Goal: Information Seeking & Learning: Find specific fact

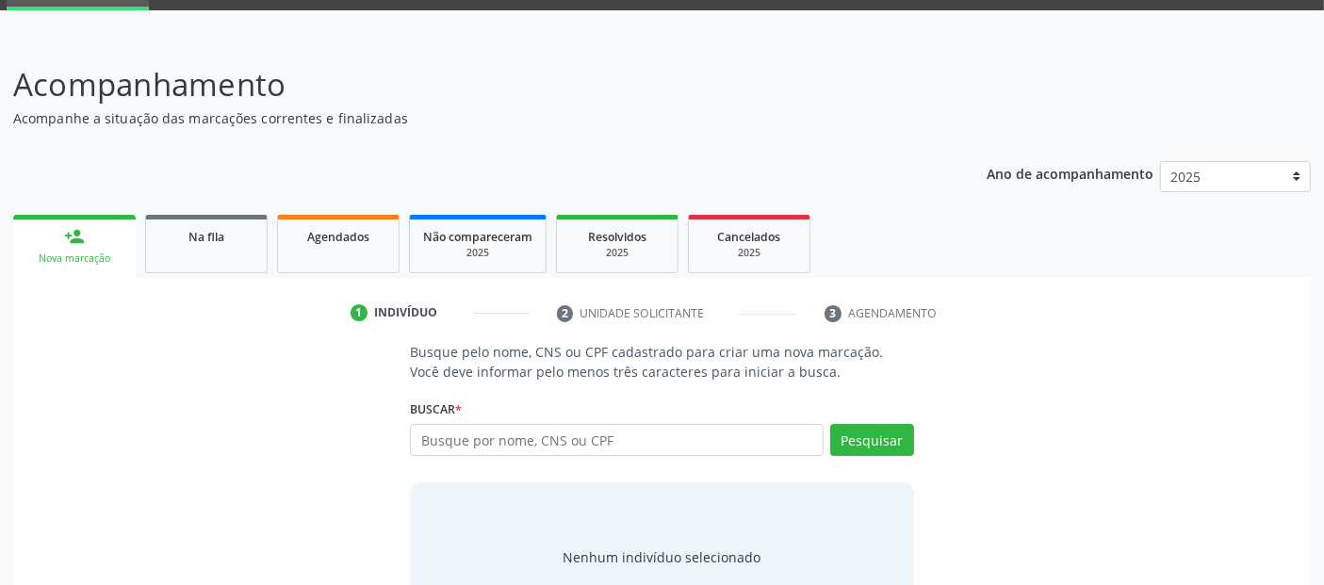
scroll to position [102, 0]
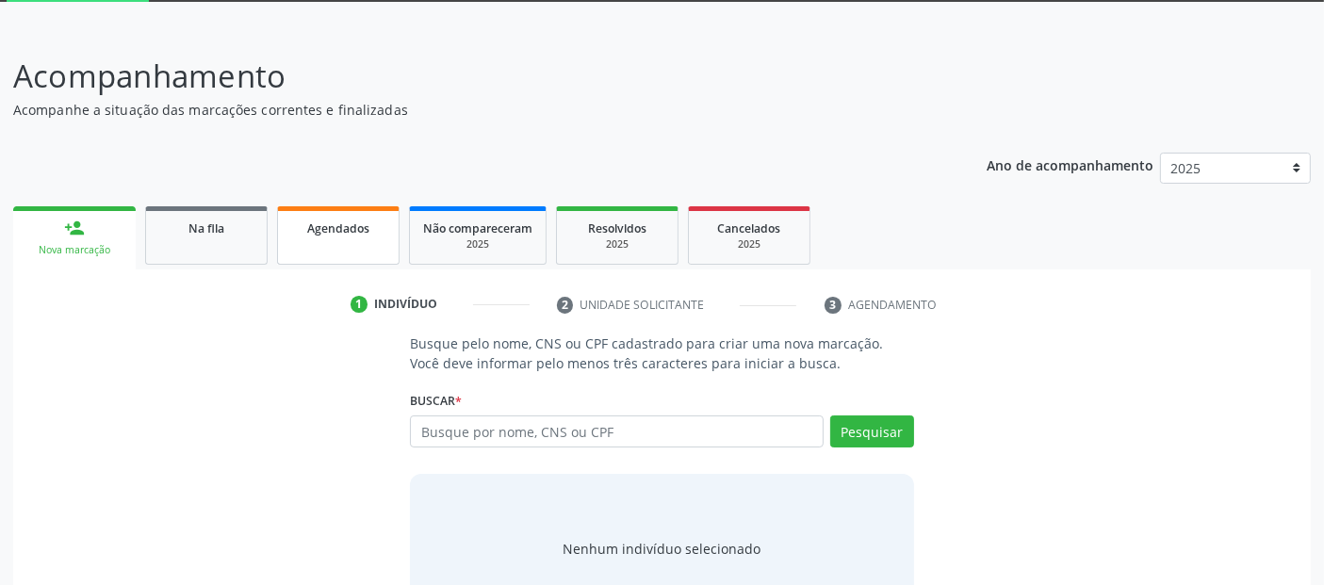
click at [341, 220] on span "Agendados" at bounding box center [338, 228] width 62 height 16
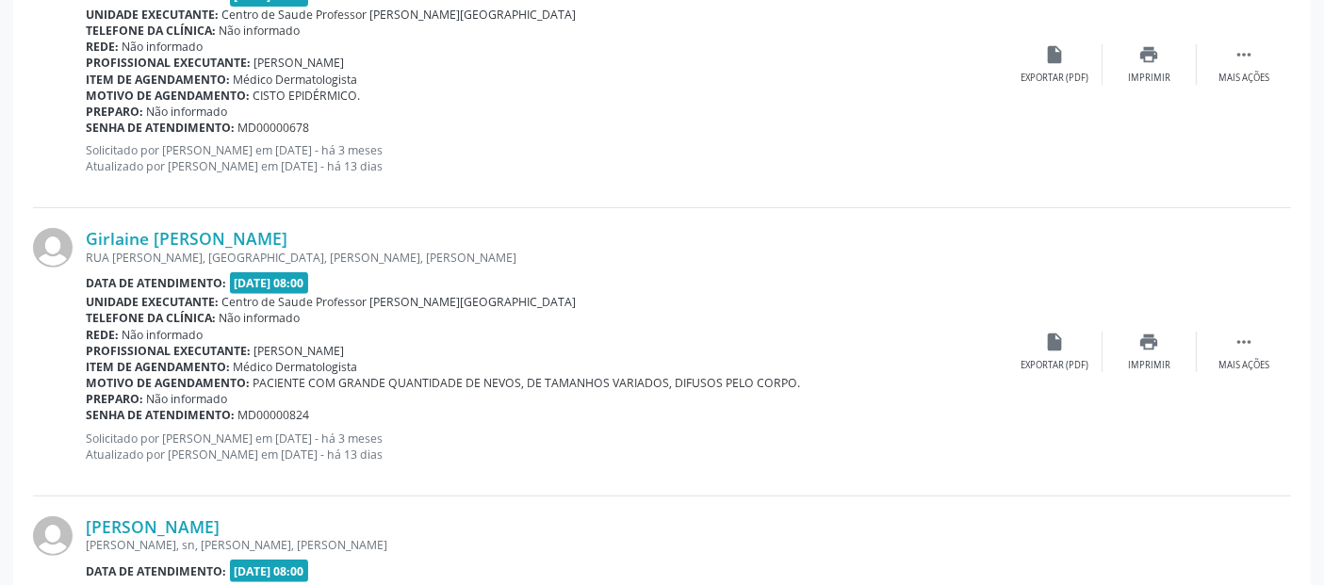
scroll to position [0, 0]
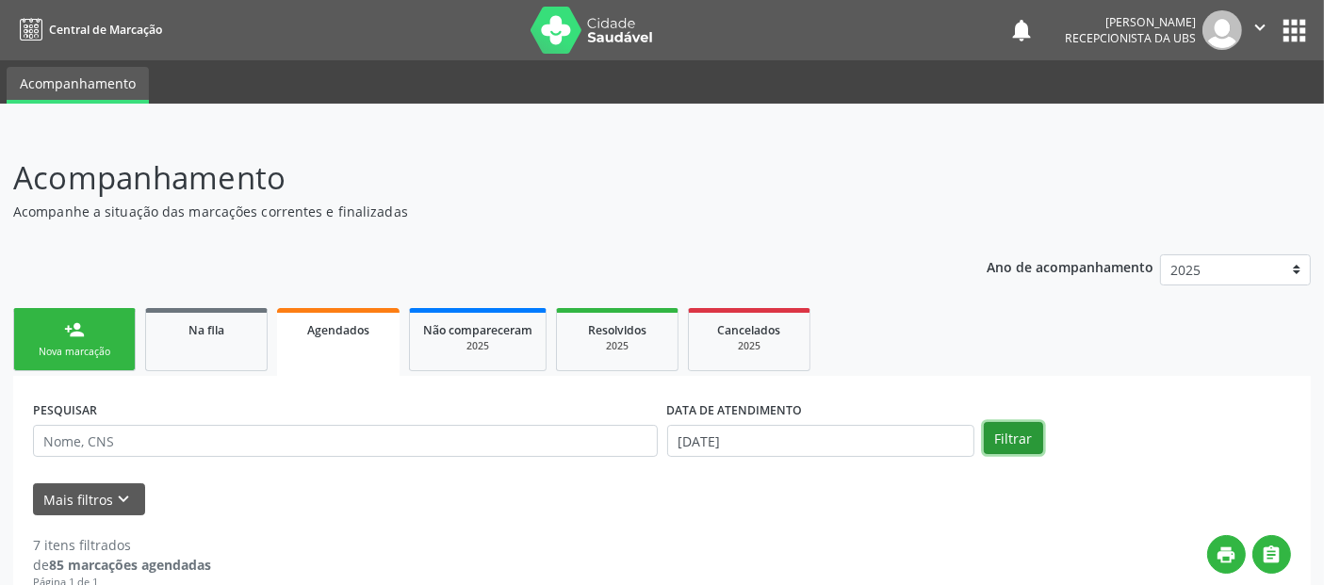
click at [991, 440] on button "Filtrar" at bounding box center [1013, 438] width 59 height 32
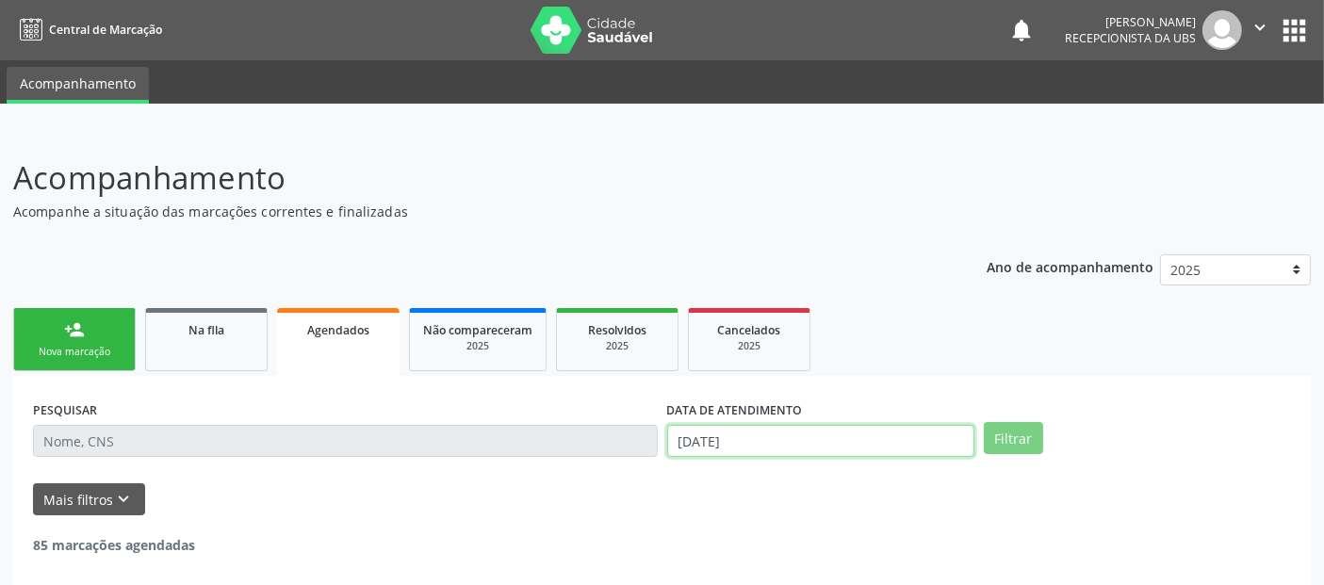
click at [944, 439] on input "[DATE]" at bounding box center [820, 441] width 307 height 32
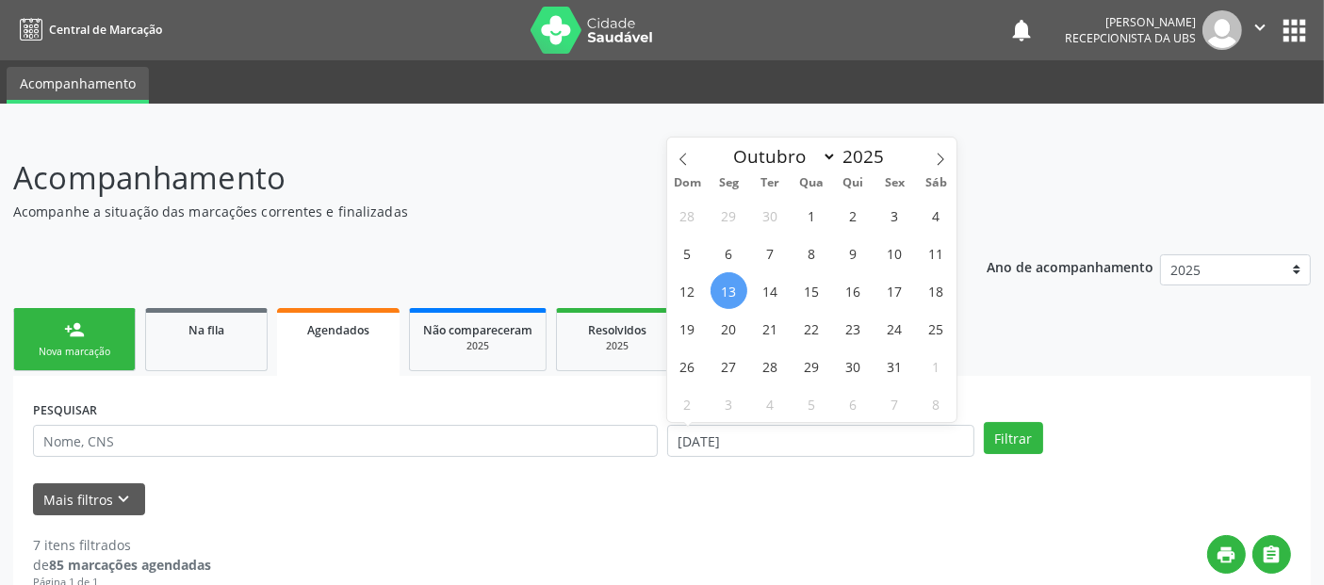
click at [723, 287] on span "13" at bounding box center [728, 290] width 37 height 37
type input "[DATE]"
click at [767, 276] on span "14" at bounding box center [770, 290] width 37 height 37
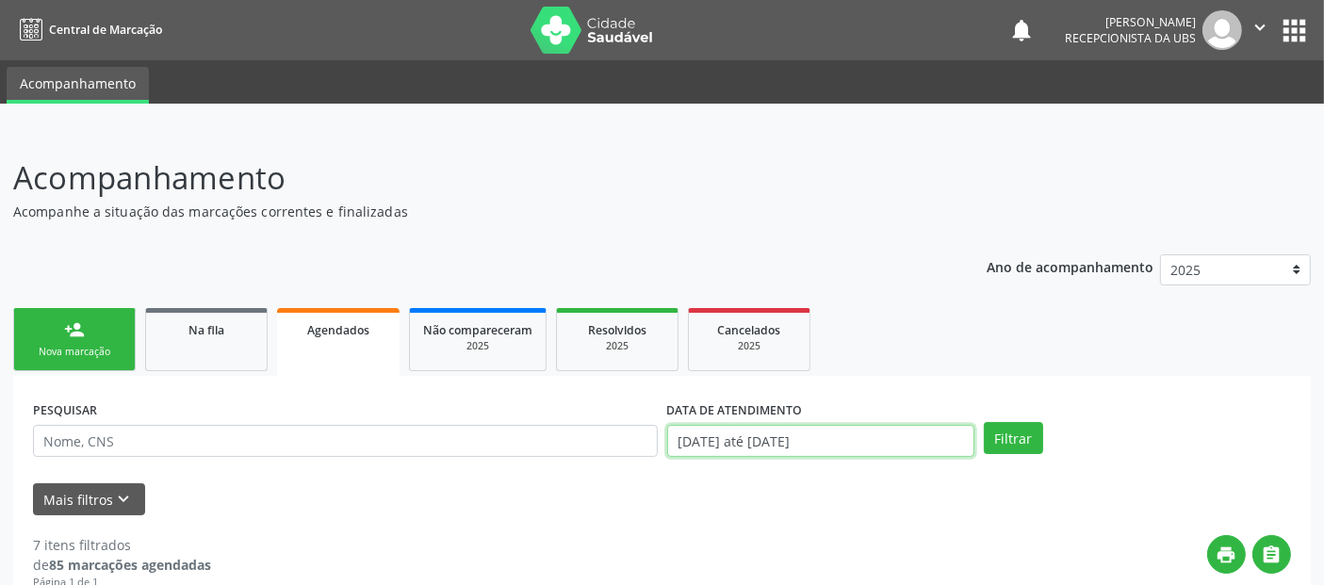
click at [838, 437] on input "[DATE] até [DATE]" at bounding box center [820, 441] width 307 height 32
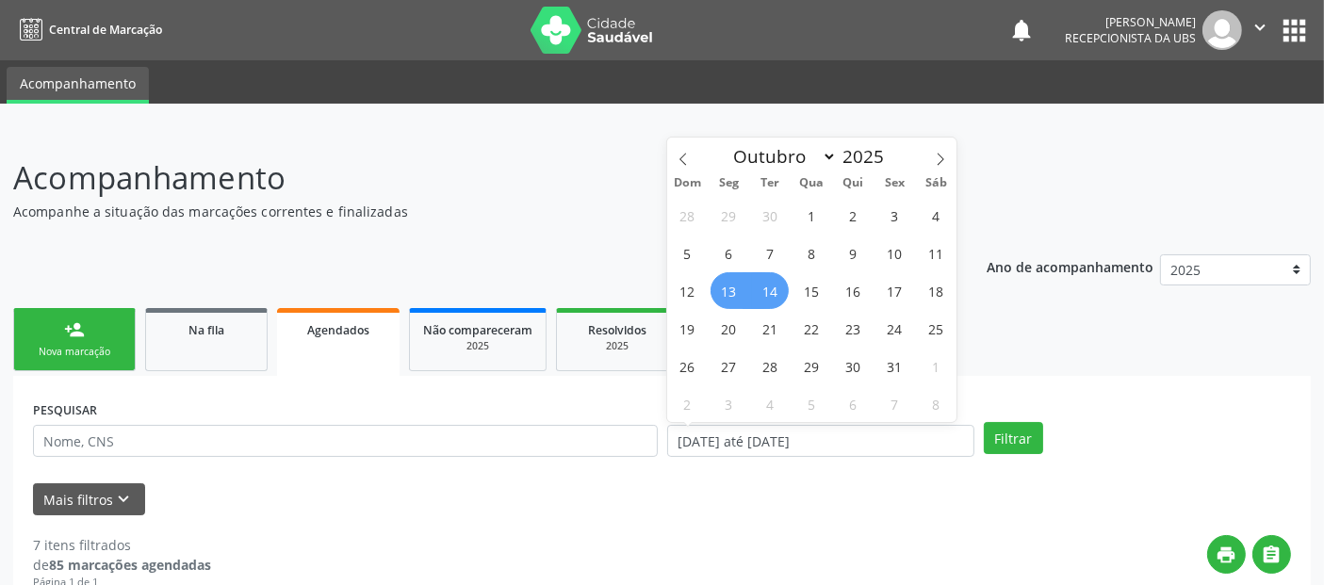
click at [776, 292] on span "14" at bounding box center [770, 290] width 37 height 37
type input "[DATE]"
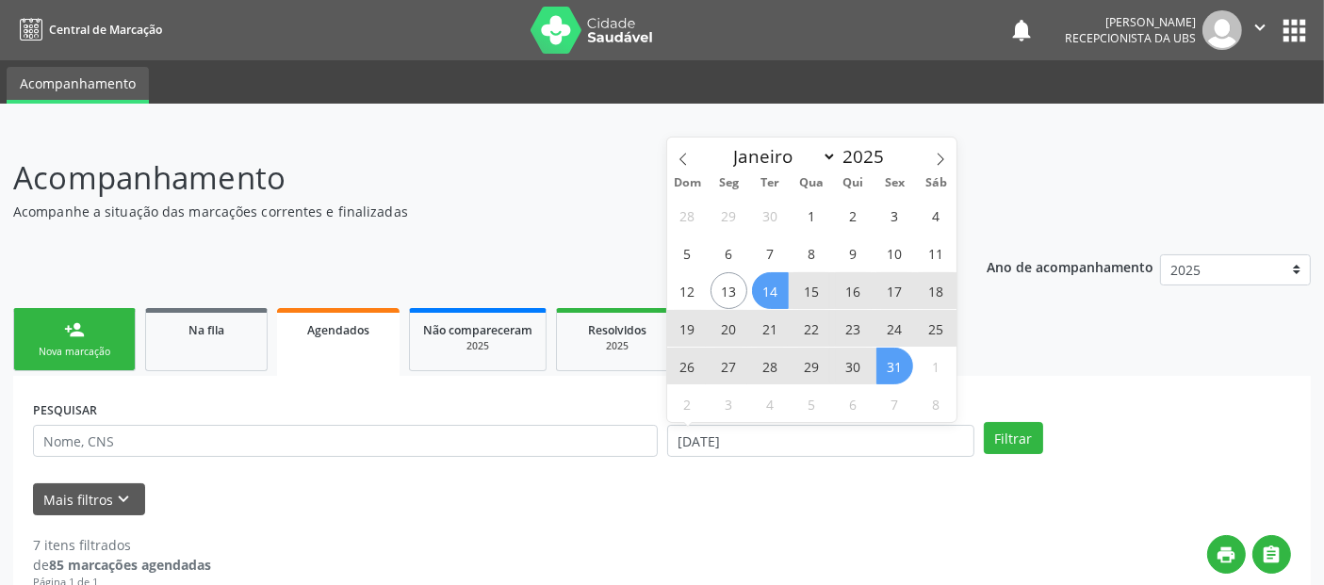
click at [898, 375] on span "31" at bounding box center [894, 366] width 37 height 37
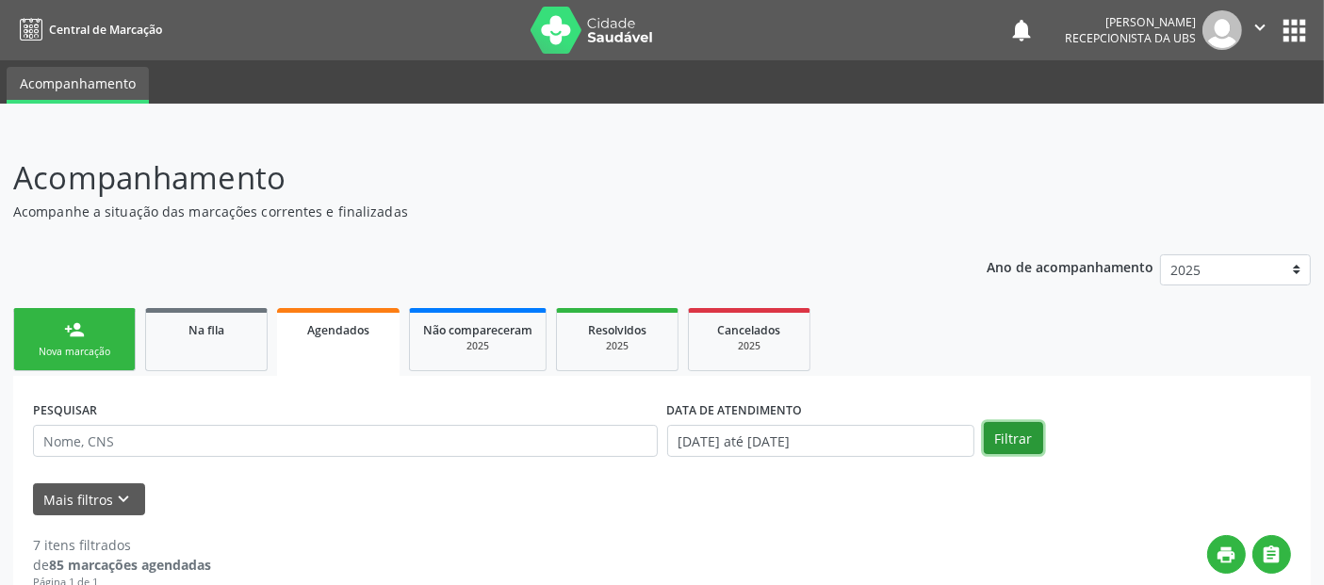
click at [998, 436] on button "Filtrar" at bounding box center [1013, 438] width 59 height 32
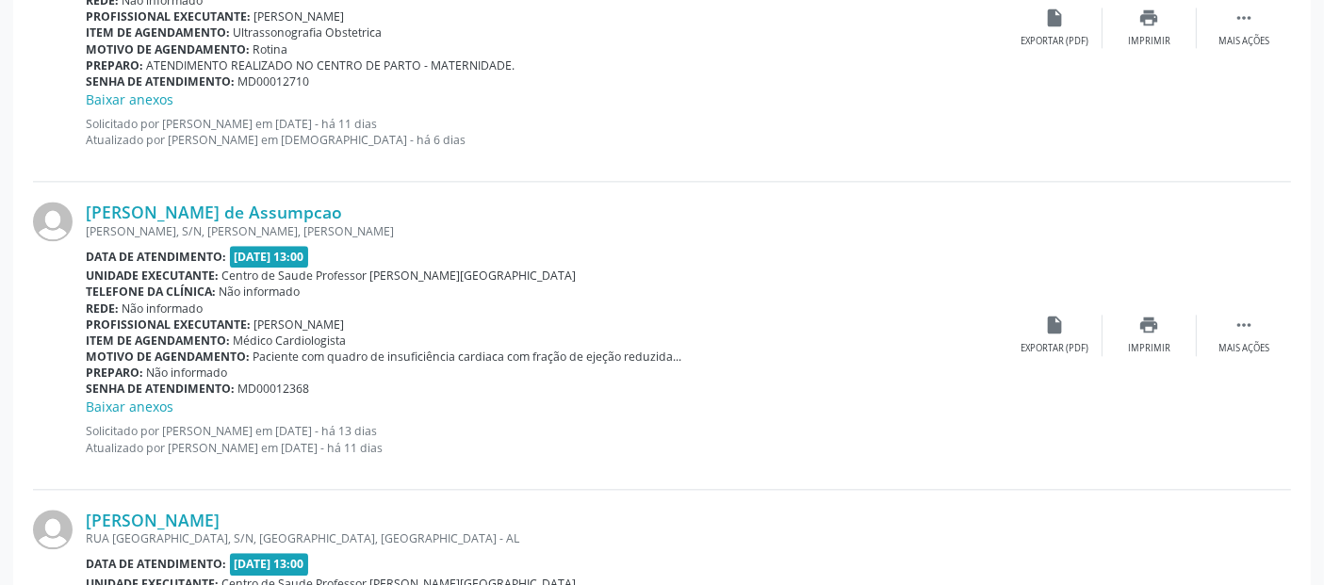
scroll to position [4518, 0]
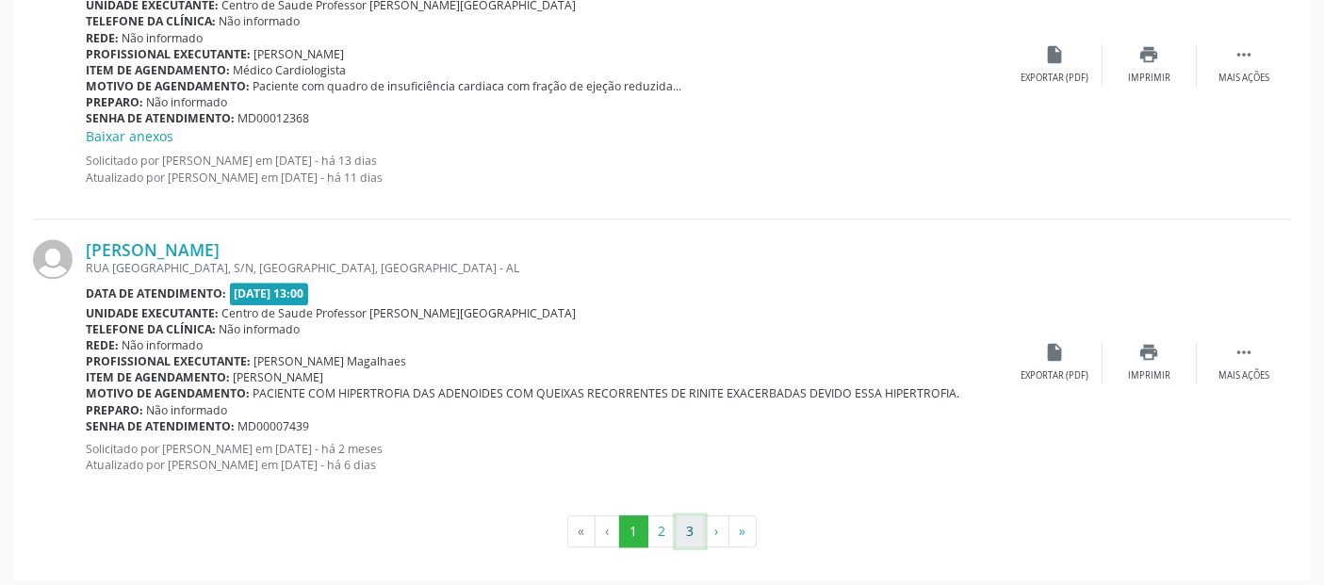
click at [691, 532] on button "3" at bounding box center [690, 531] width 29 height 32
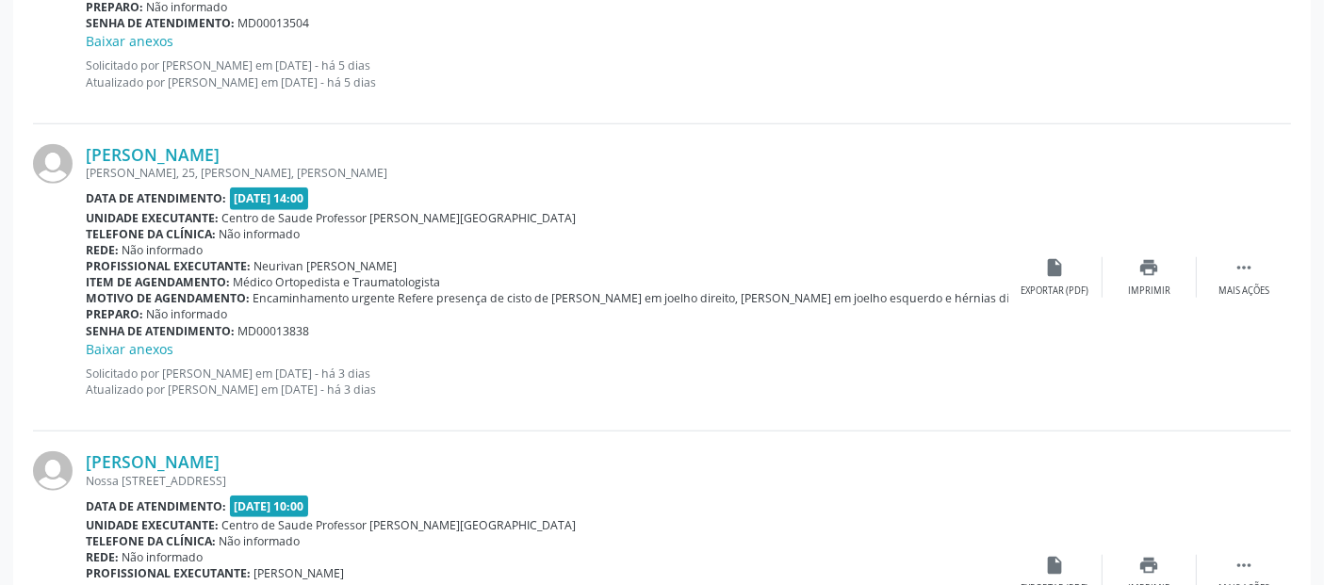
scroll to position [1853, 0]
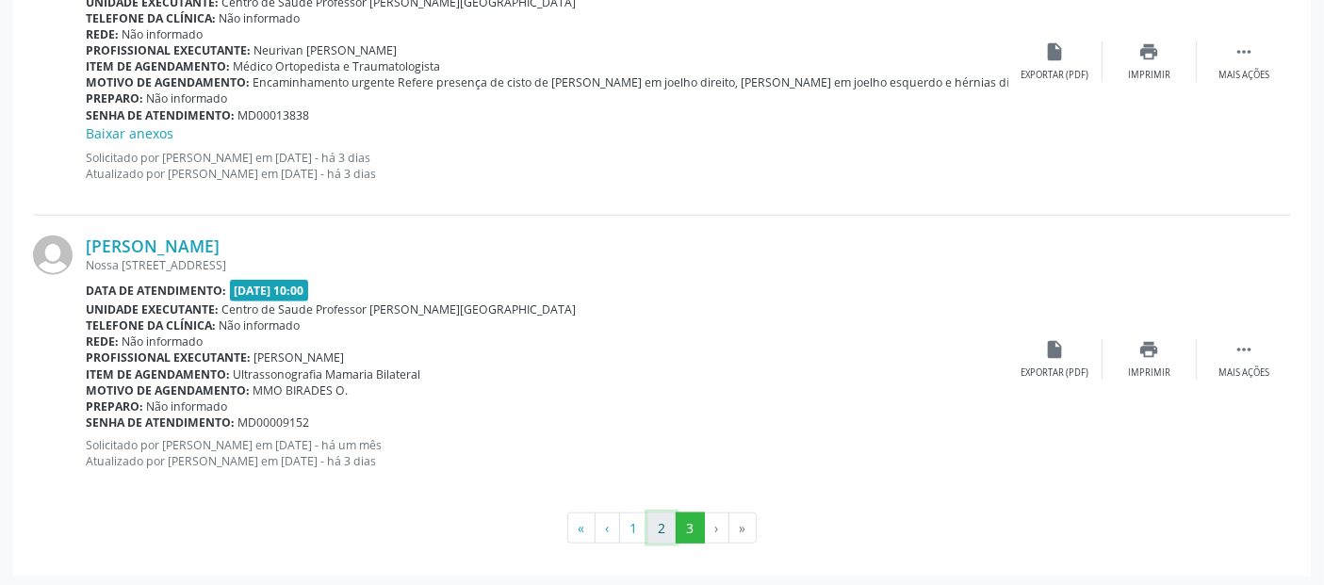
click at [656, 528] on button "2" at bounding box center [661, 529] width 29 height 32
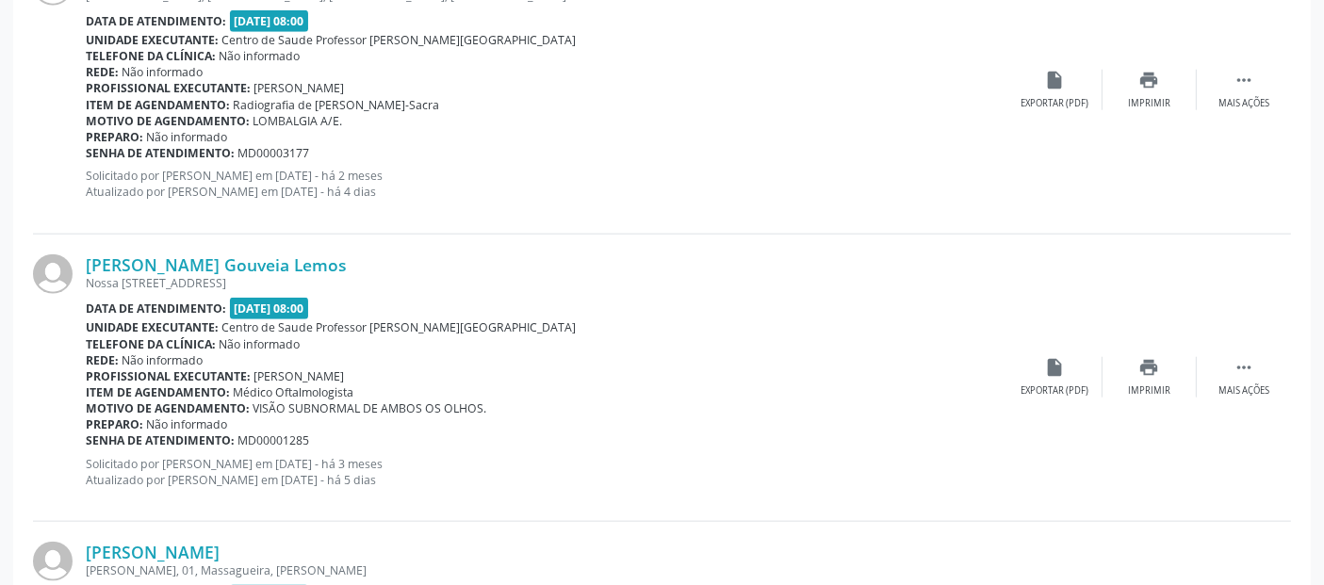
scroll to position [1992, 0]
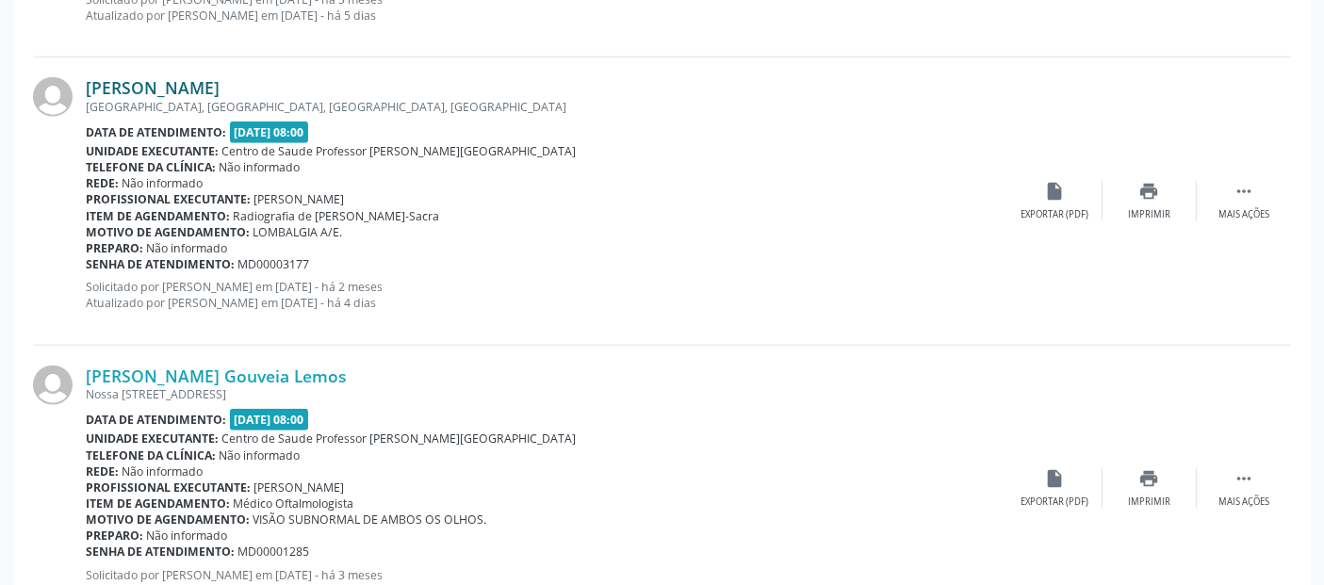
click at [220, 88] on link "[PERSON_NAME]" at bounding box center [153, 87] width 134 height 21
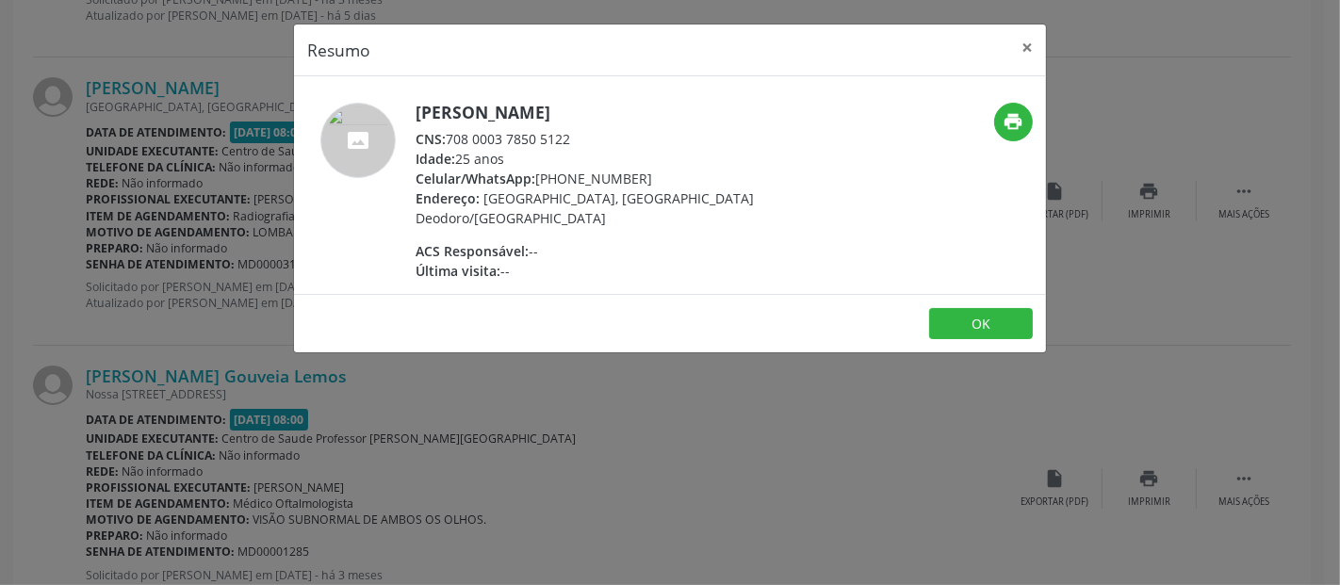
drag, startPoint x: 448, startPoint y: 130, endPoint x: 566, endPoint y: 141, distance: 119.2
click at [566, 141] on div "CNS: 708 0003 7850 5122" at bounding box center [598, 139] width 366 height 20
click at [506, 117] on h5 "[PERSON_NAME]" at bounding box center [598, 113] width 366 height 20
drag, startPoint x: 450, startPoint y: 141, endPoint x: 581, endPoint y: 133, distance: 131.2
click at [584, 135] on div "CNS: 708 0003 7850 5122" at bounding box center [598, 139] width 366 height 20
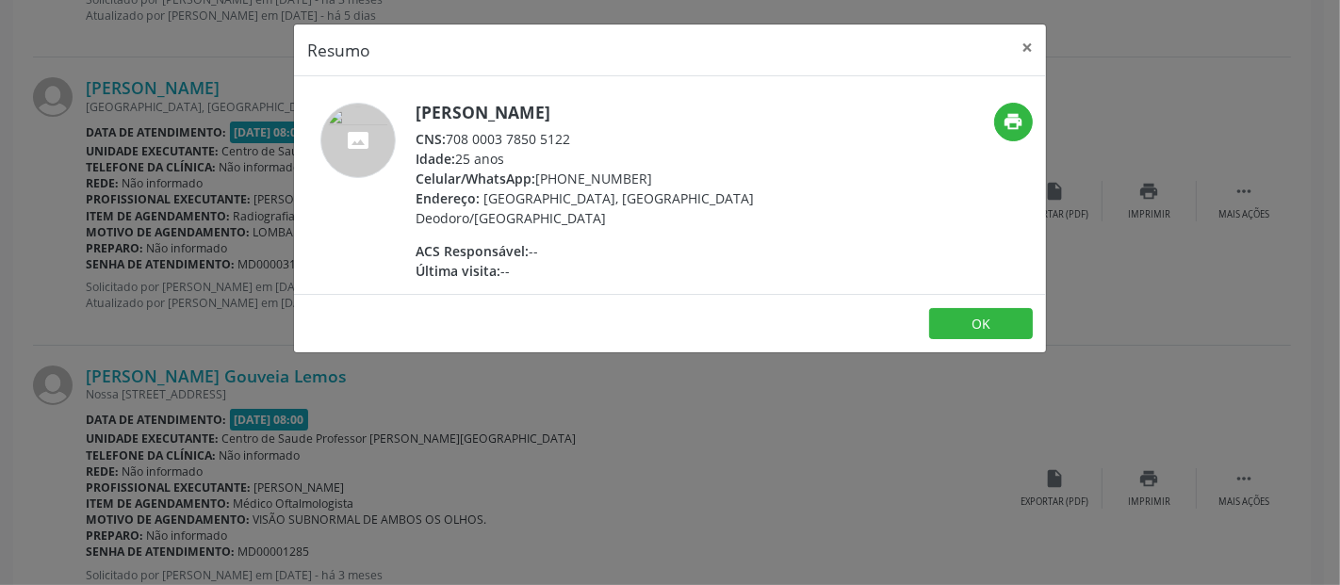
copy div "708 0003 7850 5122"
click at [1031, 41] on button "×" at bounding box center [1027, 47] width 38 height 46
